Goal: Transaction & Acquisition: Purchase product/service

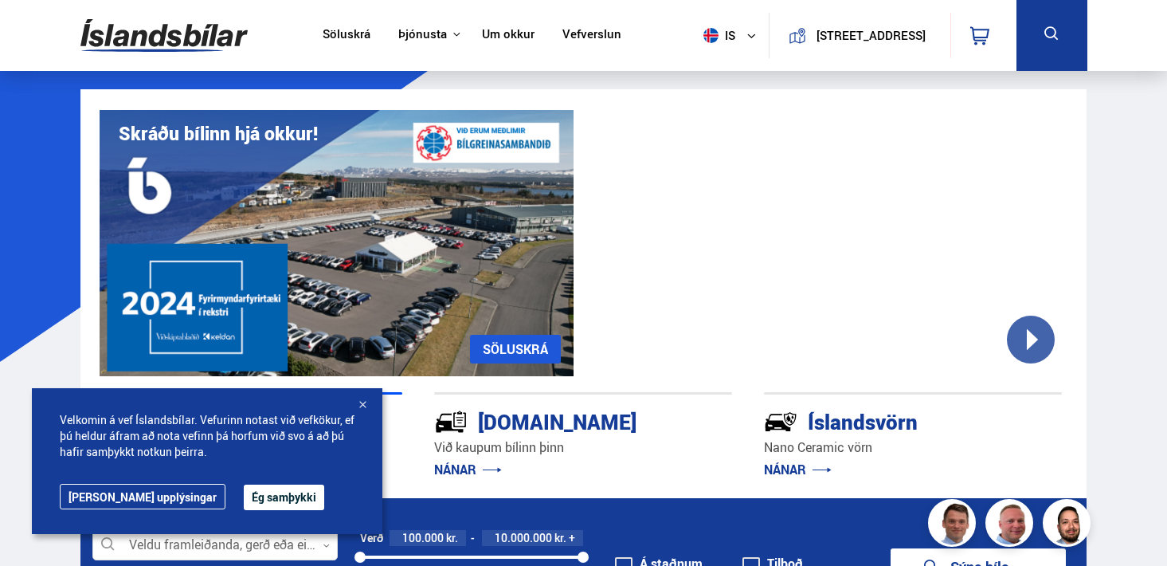
click at [254, 510] on div "Velkomin á vef Íslandsbílar. Vefurinn notast við vefkökur, ef þú [PERSON_NAME] …" at bounding box center [207, 461] width 351 height 146
click at [249, 502] on button "Ég samþykki" at bounding box center [284, 498] width 80 height 26
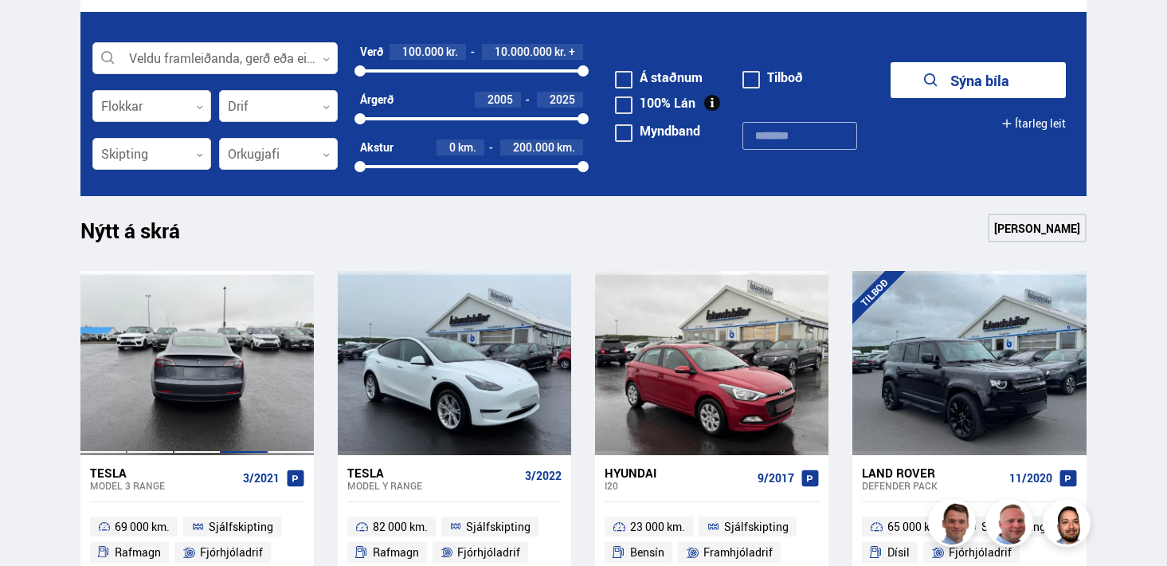
scroll to position [474, 0]
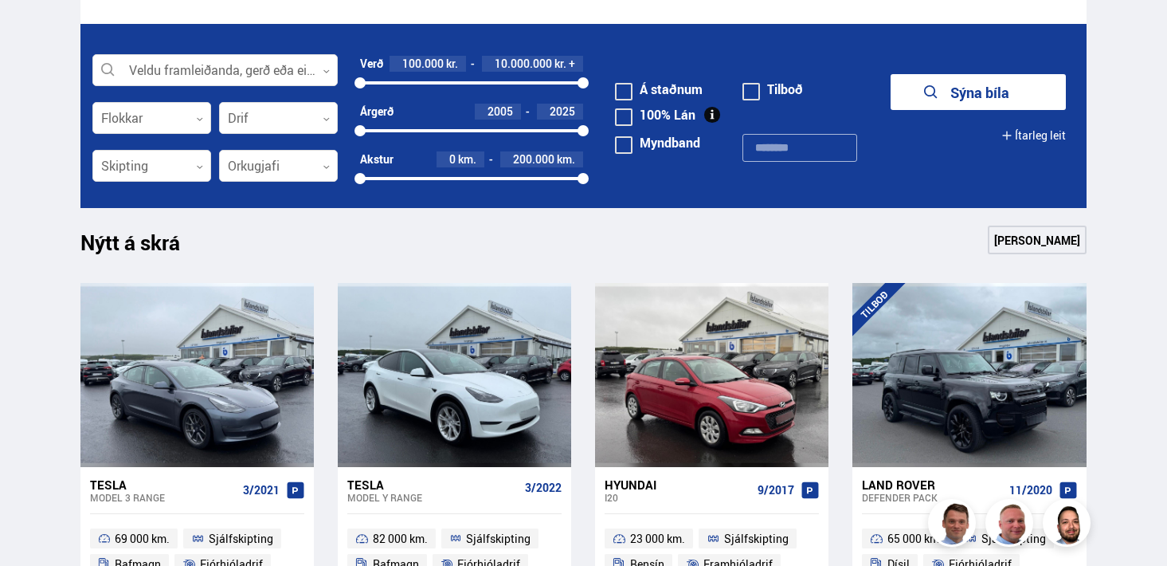
click at [480, 84] on div at bounding box center [471, 82] width 223 height 3
click at [488, 80] on div "100000 5400000" at bounding box center [471, 83] width 223 height 14
click at [472, 81] on div at bounding box center [424, 82] width 128 height 3
click at [437, 80] on div "100000 5100000" at bounding box center [471, 83] width 223 height 14
click at [418, 82] on div at bounding box center [398, 82] width 77 height 3
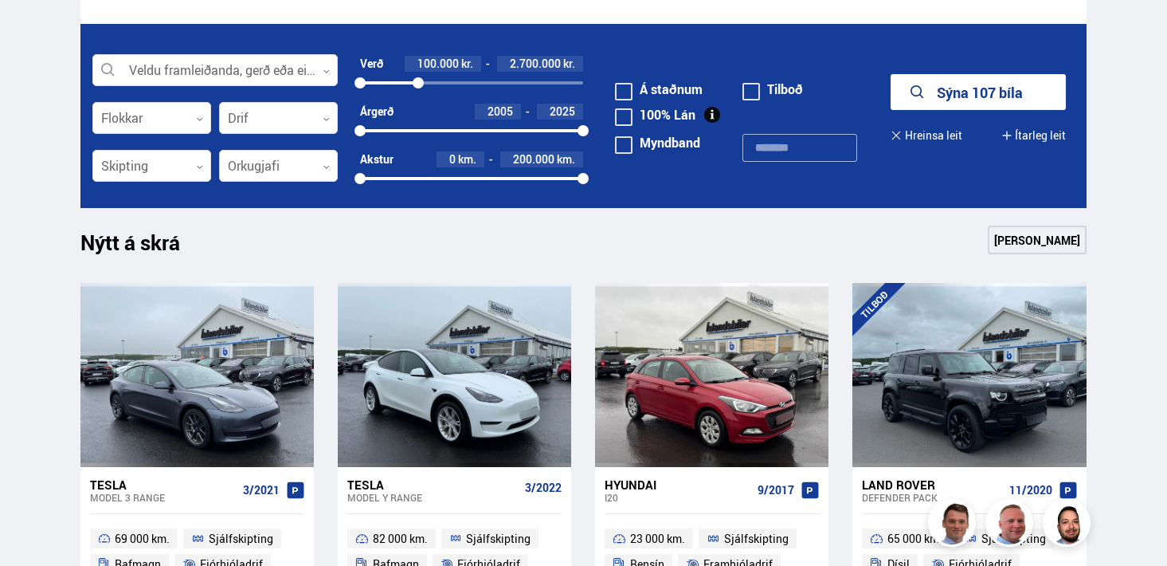
click at [406, 83] on div at bounding box center [389, 82] width 59 height 3
click at [927, 94] on icon "submit" at bounding box center [921, 92] width 19 height 19
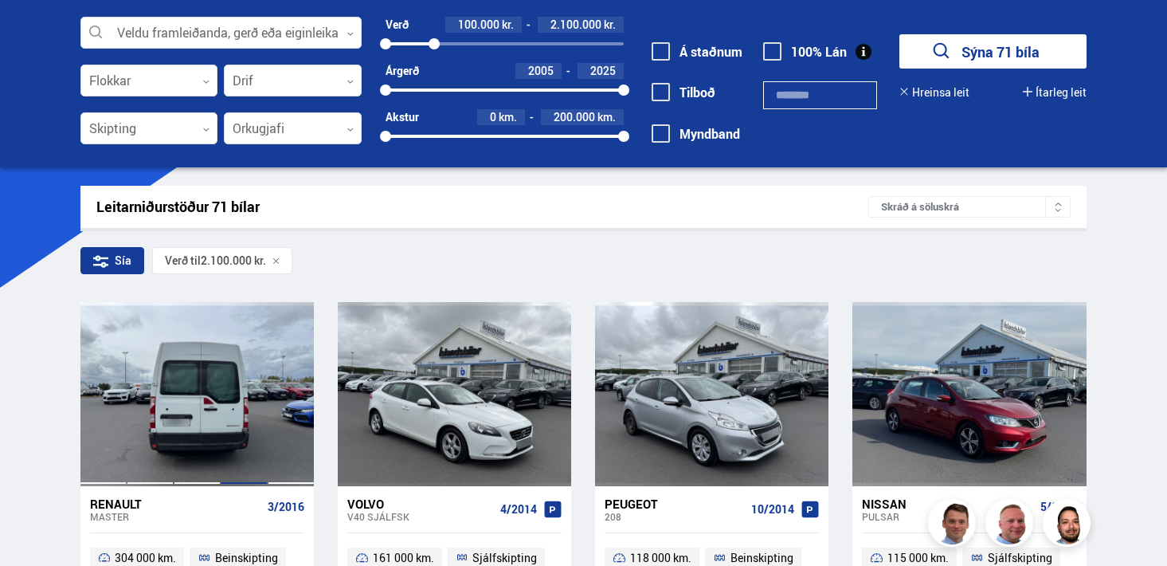
scroll to position [53, 0]
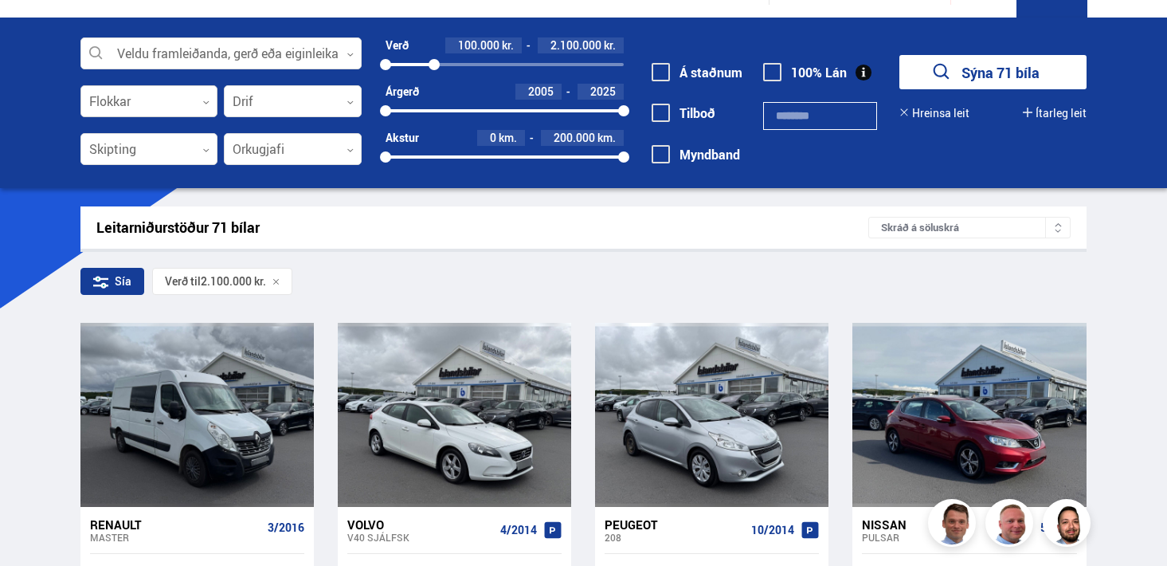
click at [205, 104] on icon at bounding box center [205, 102] width 7 height 7
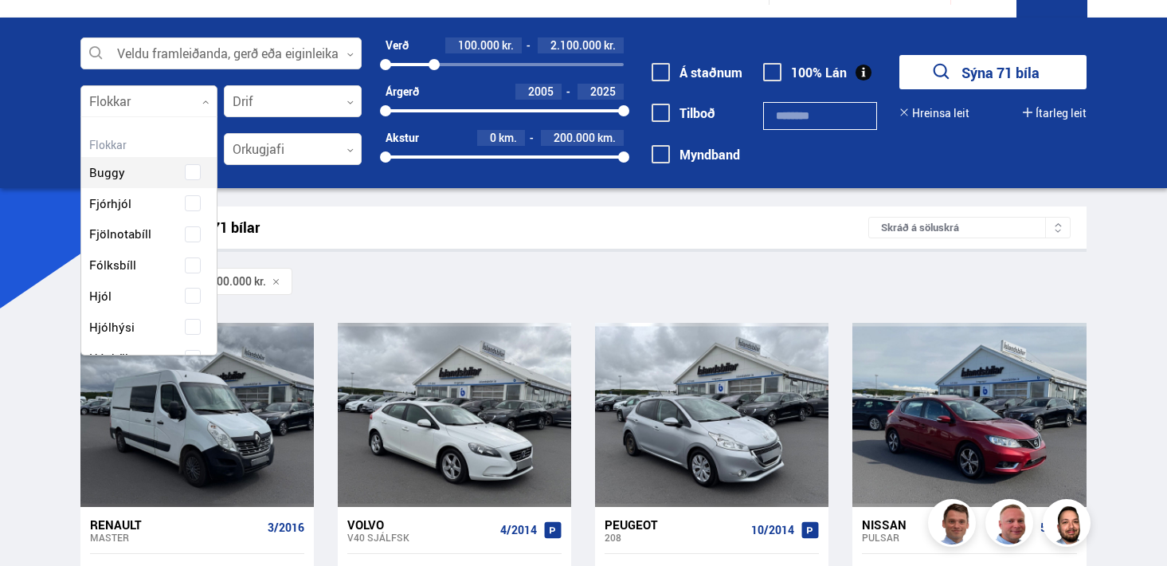
scroll to position [237, 132]
click at [137, 269] on div "Buggy Fjórhjól Fjölnotabíll Fólksbíll Hjól Hjólhýsi Húsbíll Jeppi Pallbíll Send…" at bounding box center [149, 423] width 136 height 580
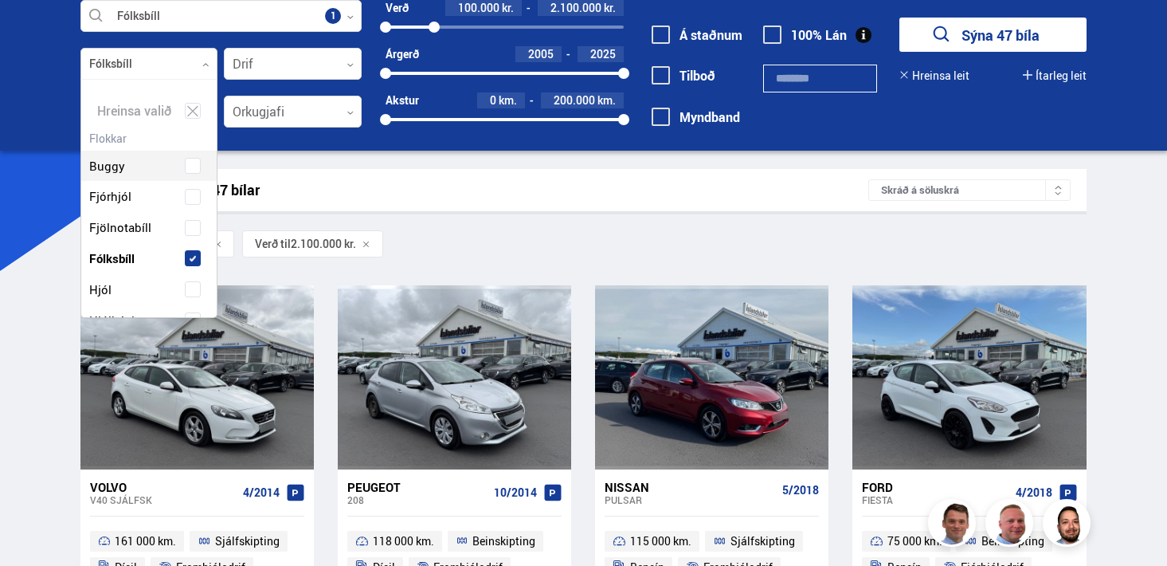
scroll to position [128, 0]
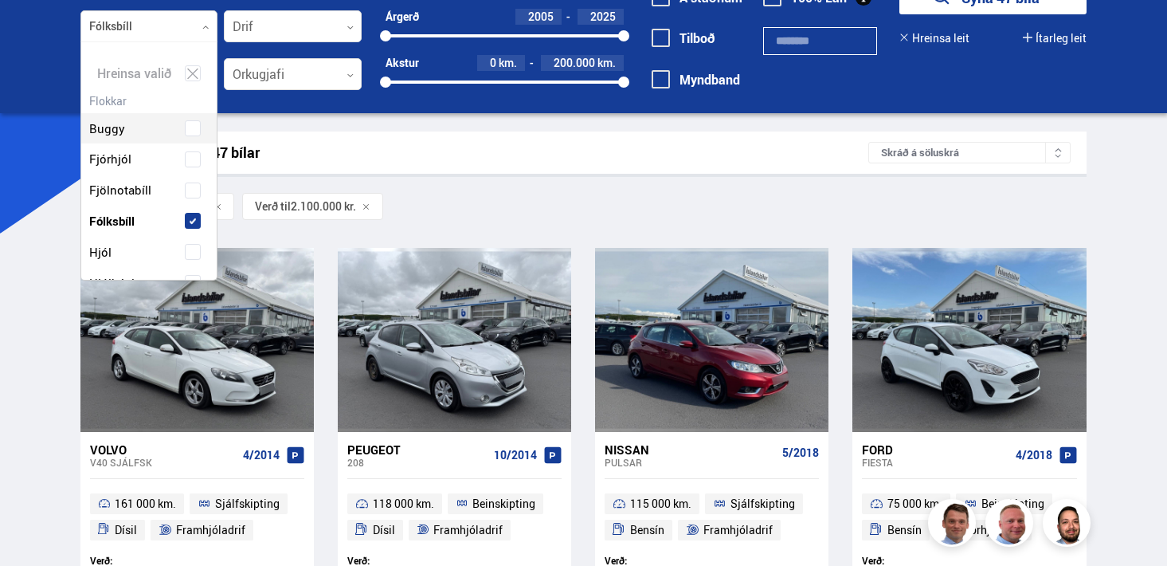
click at [192, 28] on div at bounding box center [149, 27] width 138 height 32
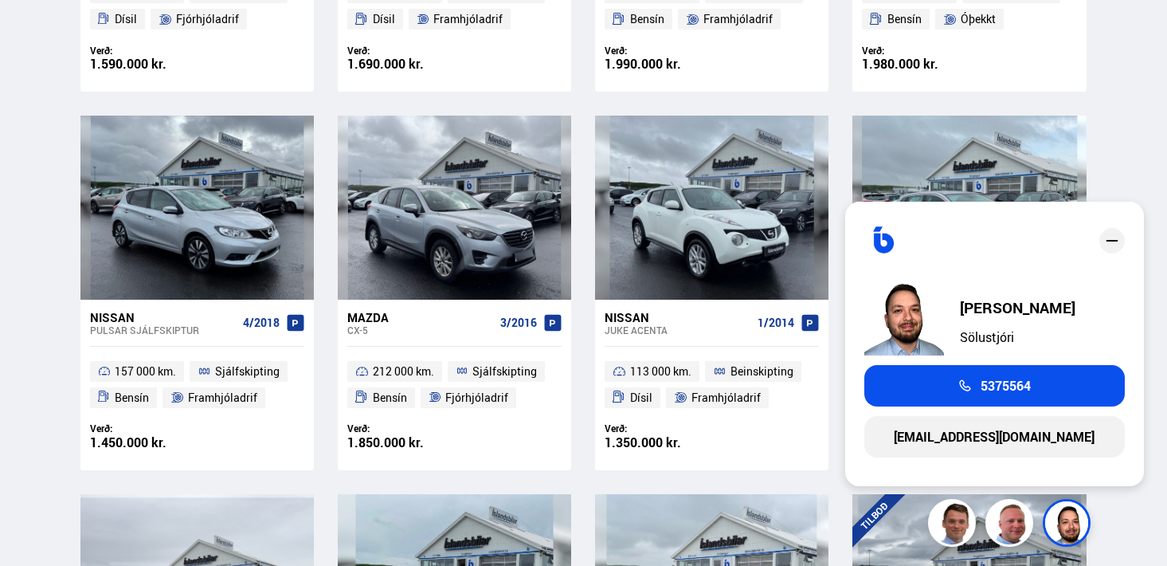
scroll to position [1934, 0]
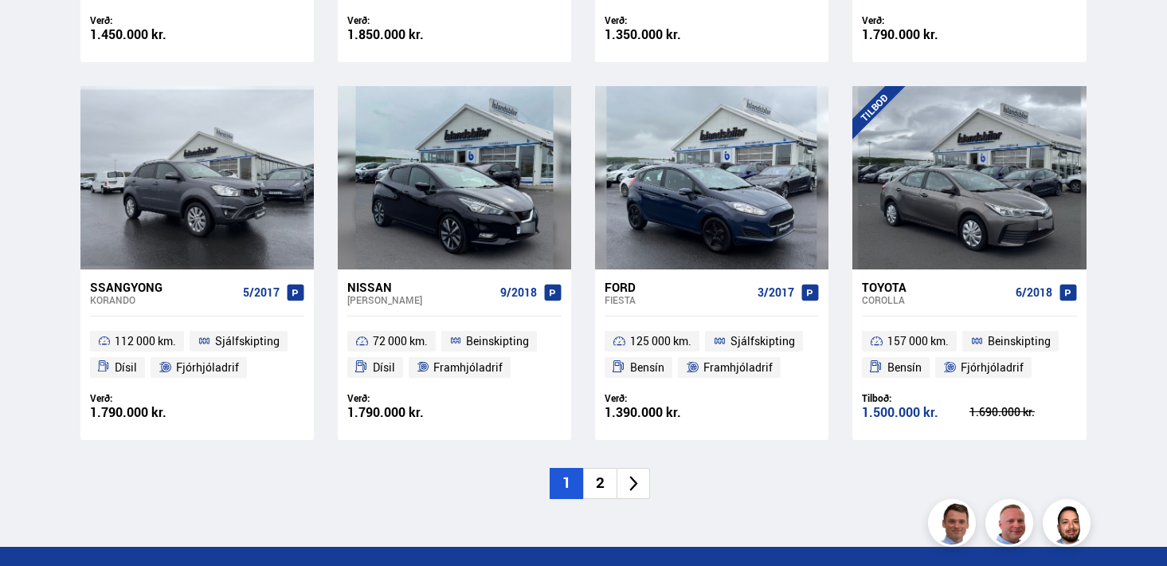
scroll to position [2257, 0]
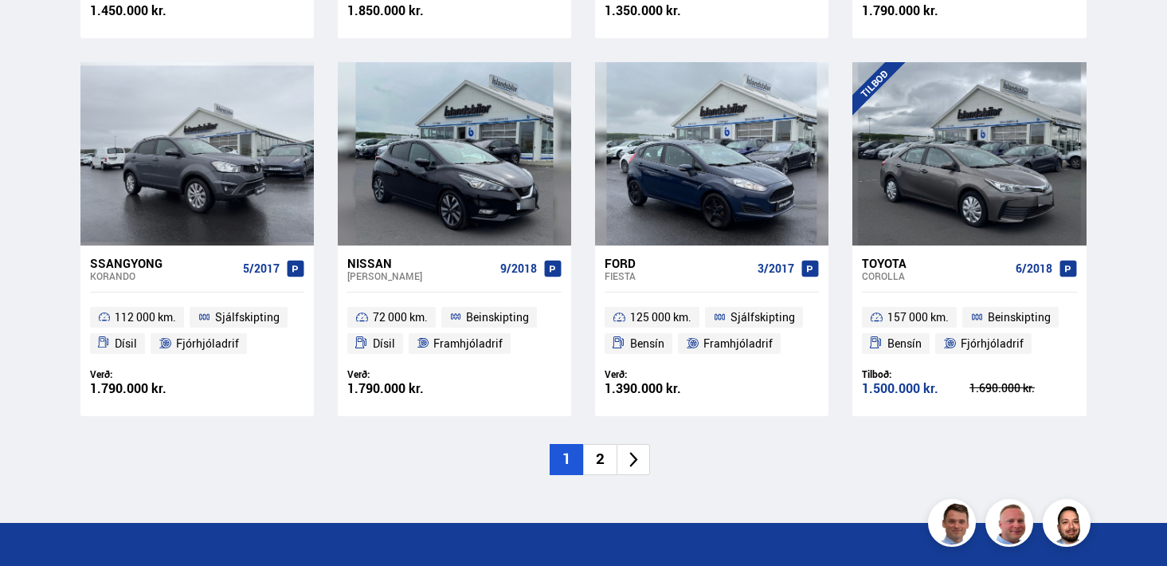
click at [598, 464] on li "2" at bounding box center [599, 459] width 33 height 31
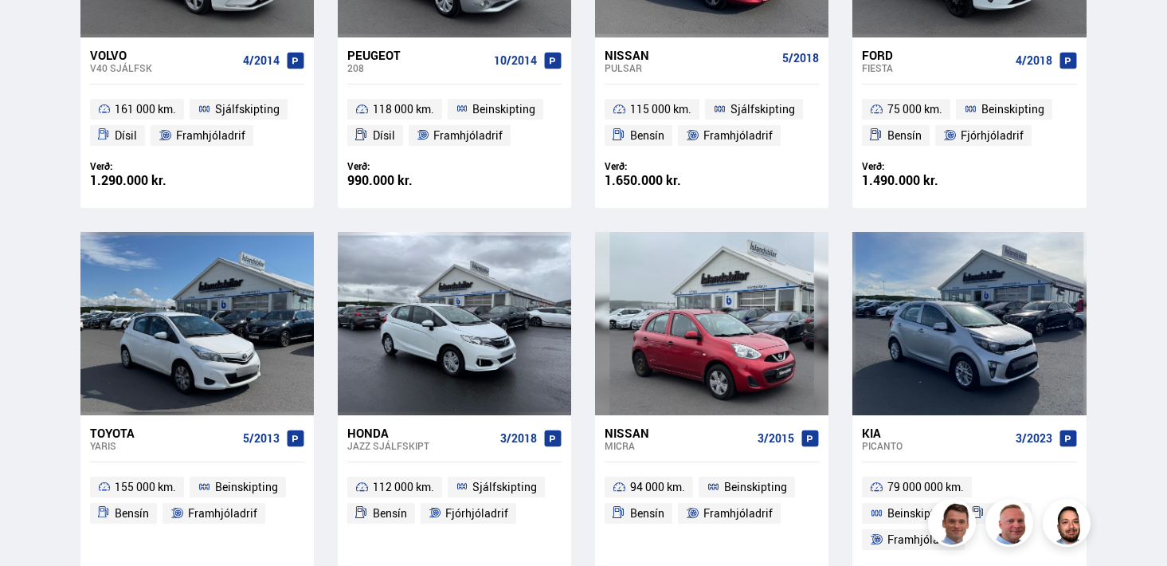
scroll to position [127, 0]
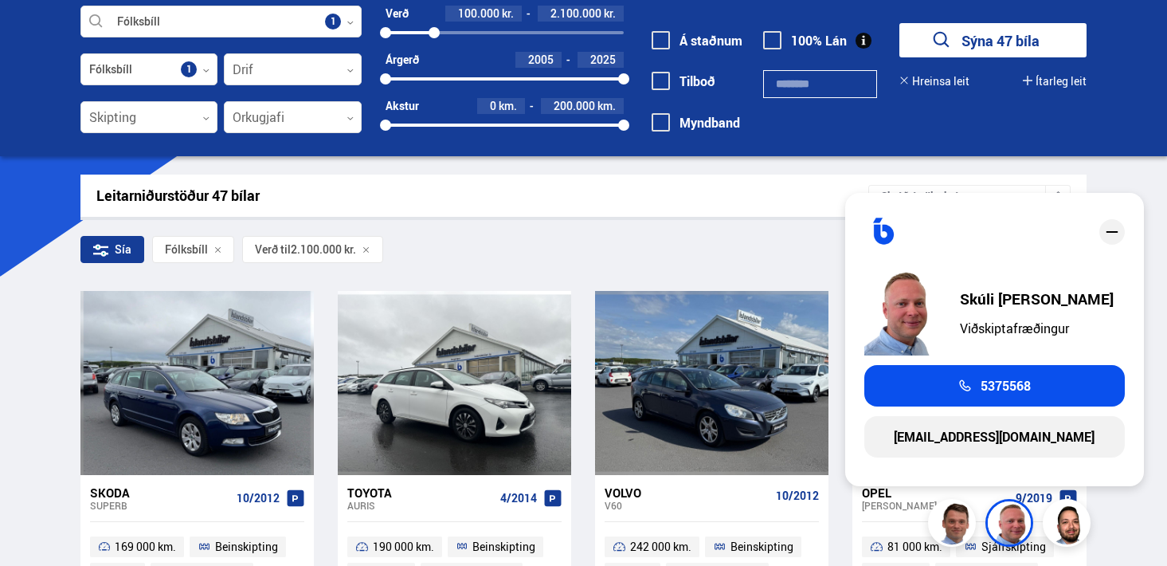
scroll to position [89, 0]
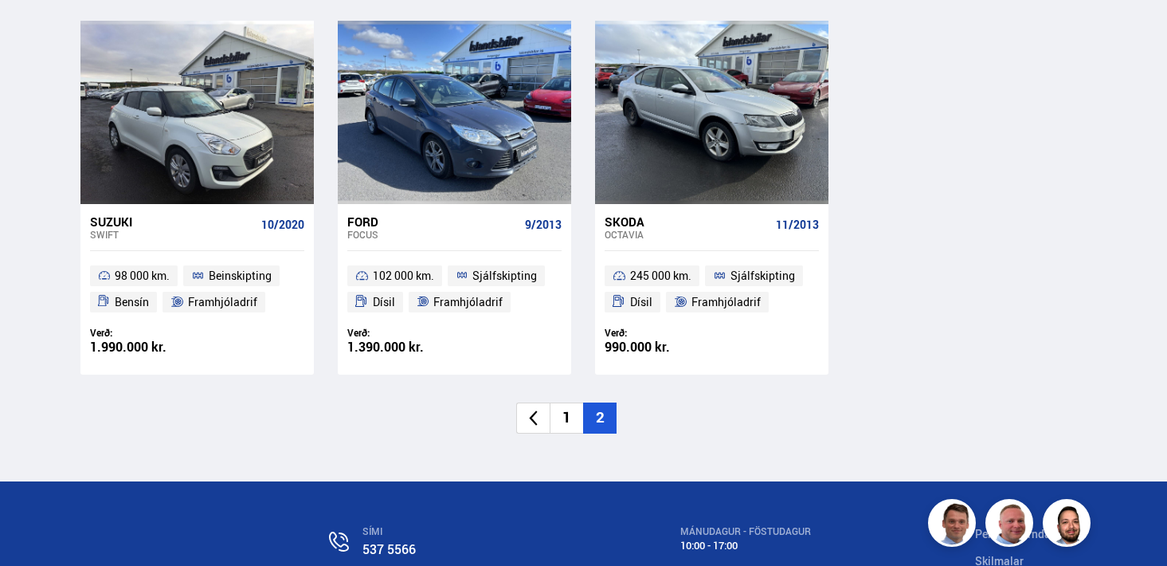
scroll to position [0, 0]
